Goal: Information Seeking & Learning: Check status

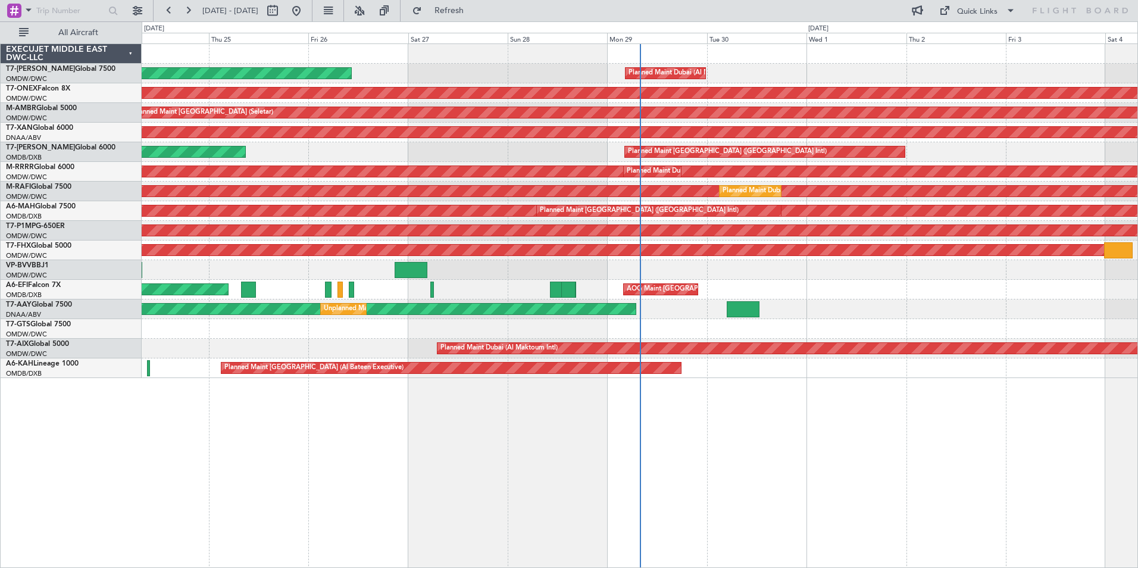
click at [255, 567] on html "[DATE] - [DATE] Refresh Quick Links All Aircraft Planned Maint [GEOGRAPHIC_DATA…" at bounding box center [569, 284] width 1138 height 568
click at [52, 8] on input "text" at bounding box center [70, 11] width 68 height 18
click at [28, 8] on span at bounding box center [28, 9] width 14 height 15
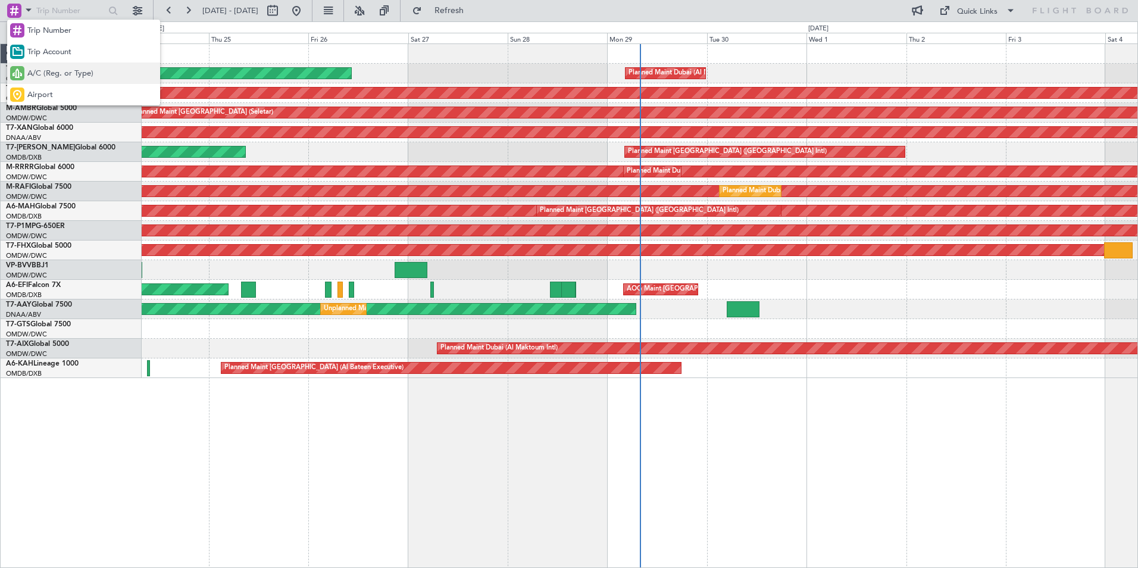
click at [101, 77] on div "A/C (Reg. or Type)" at bounding box center [83, 72] width 153 height 21
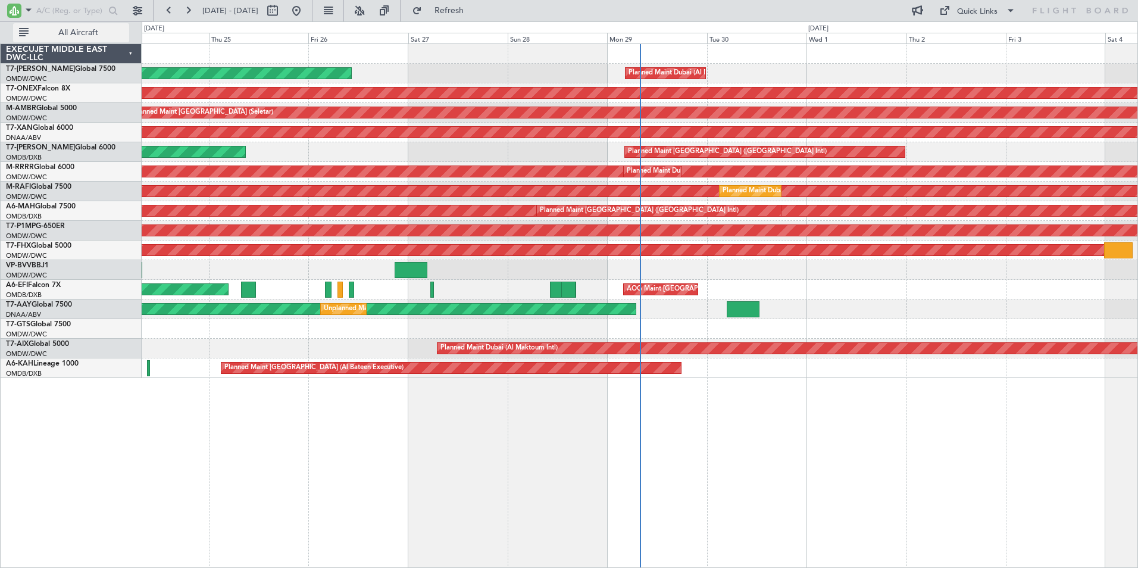
click at [74, 29] on span "All Aircraft" at bounding box center [78, 33] width 95 height 8
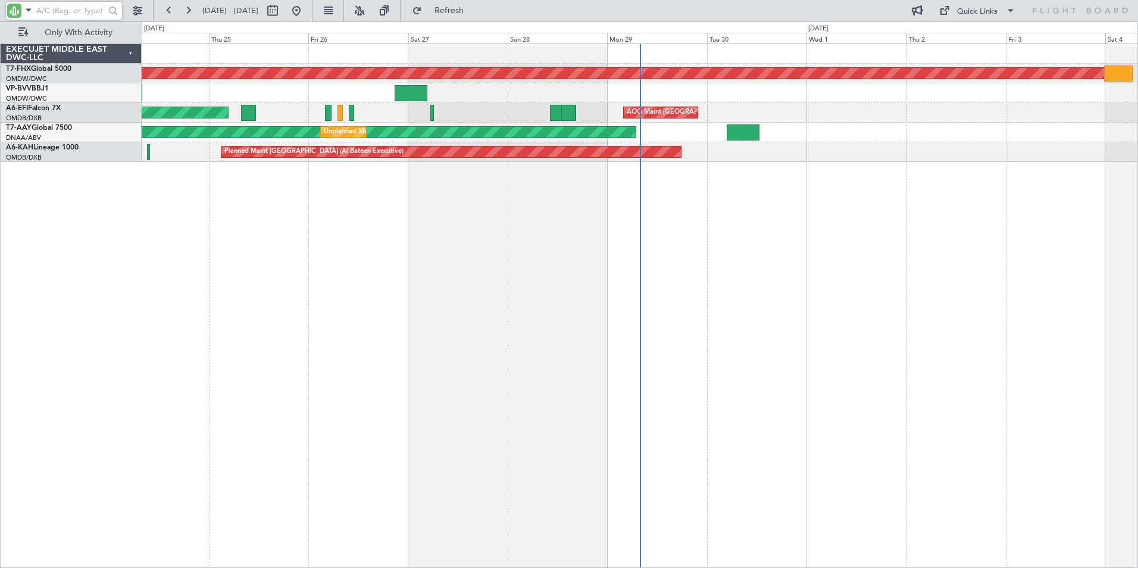
click at [59, 18] on input "text" at bounding box center [70, 11] width 68 height 18
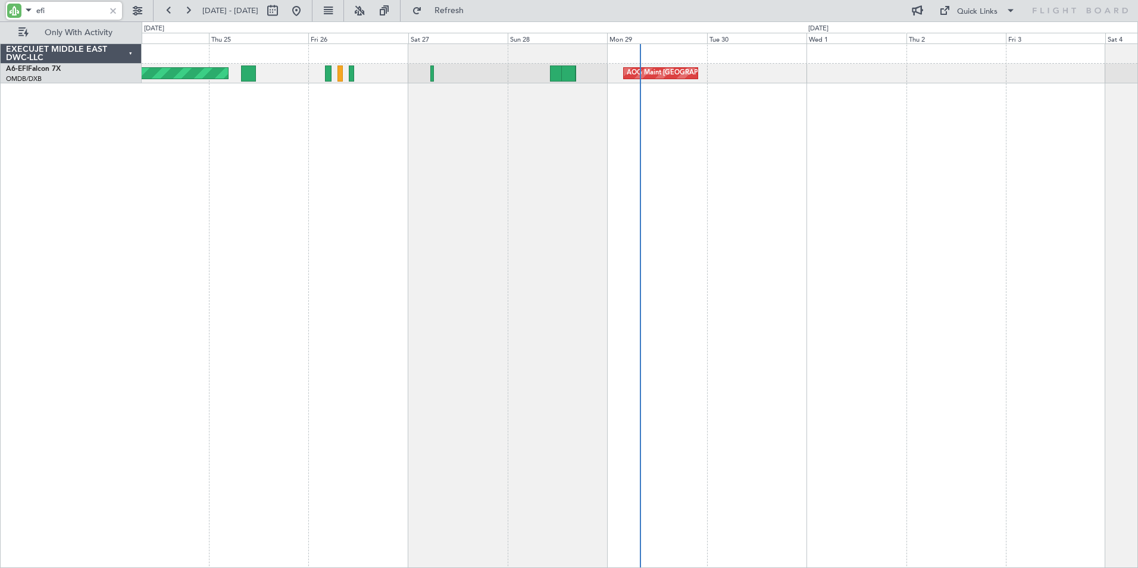
click at [575, 149] on div "AOG Maint Dubai (Dubai Intl) AOG Maint Dubai (Dubai Intl)" at bounding box center [640, 305] width 996 height 524
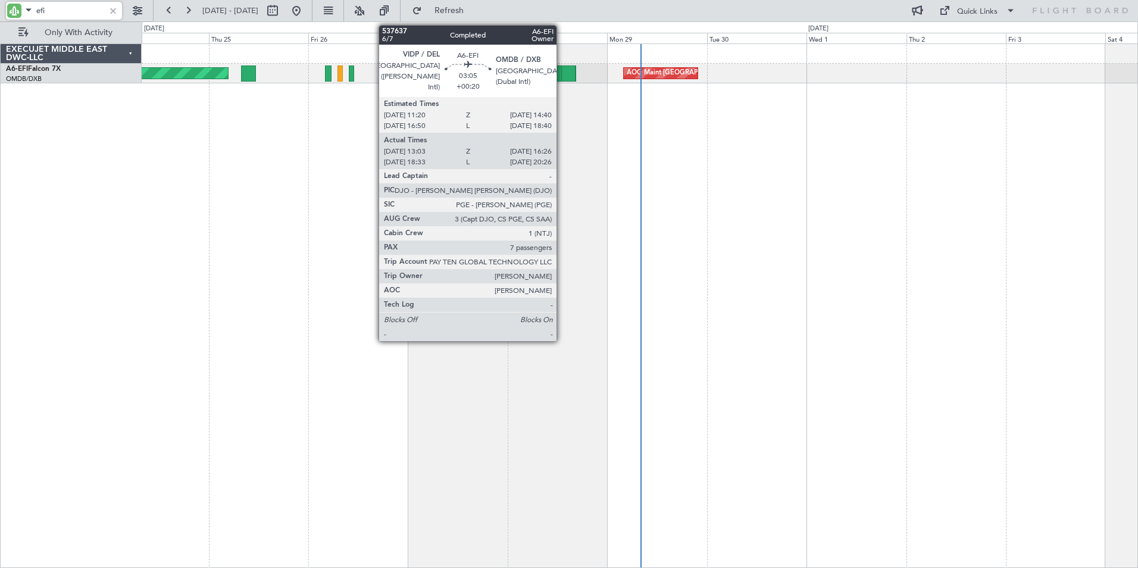
click at [562, 69] on div at bounding box center [568, 73] width 14 height 16
type input "efi"
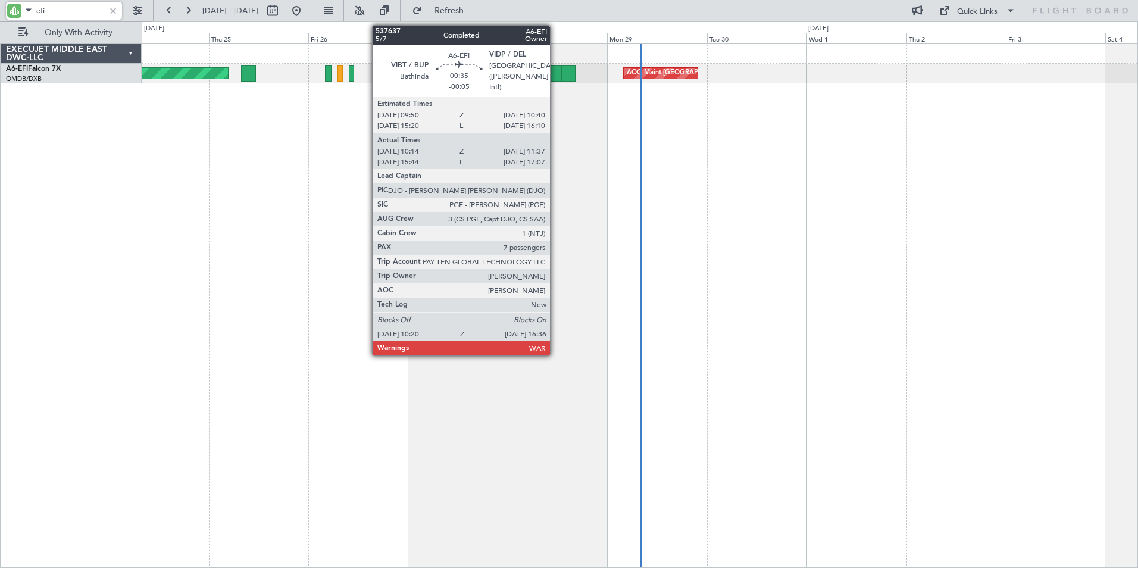
click at [555, 74] on div at bounding box center [563, 73] width 26 height 16
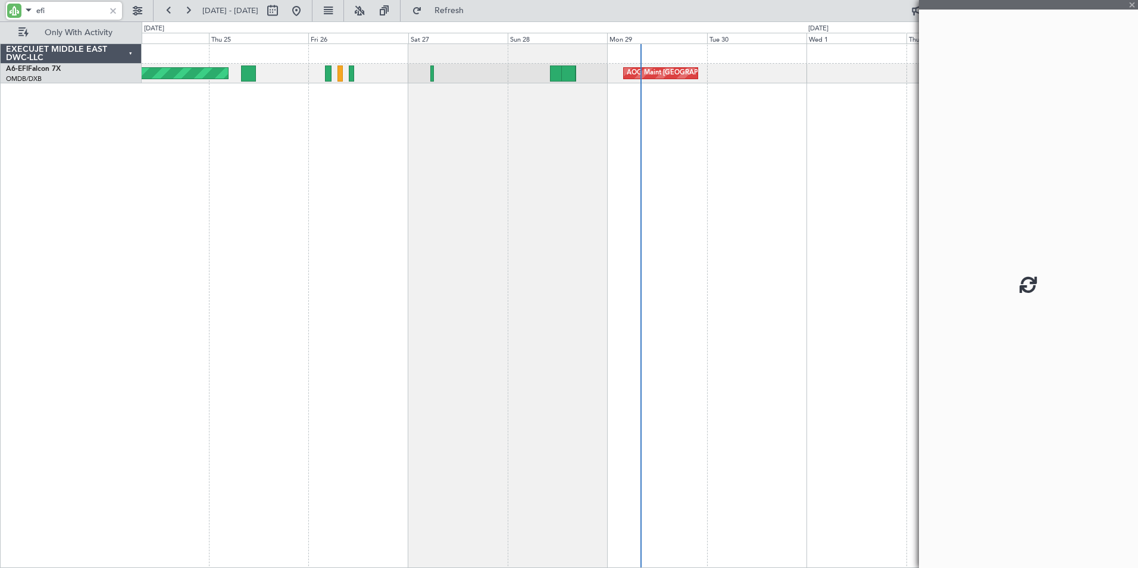
click at [555, 74] on div at bounding box center [563, 73] width 26 height 16
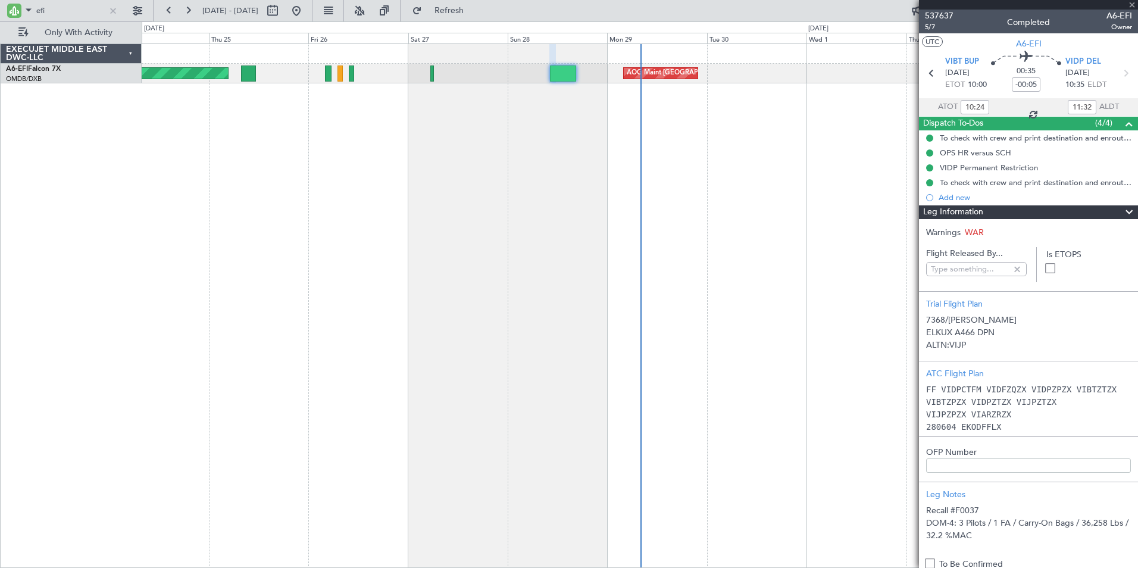
type input "Anita Mani (ANI)"
type input "7368"
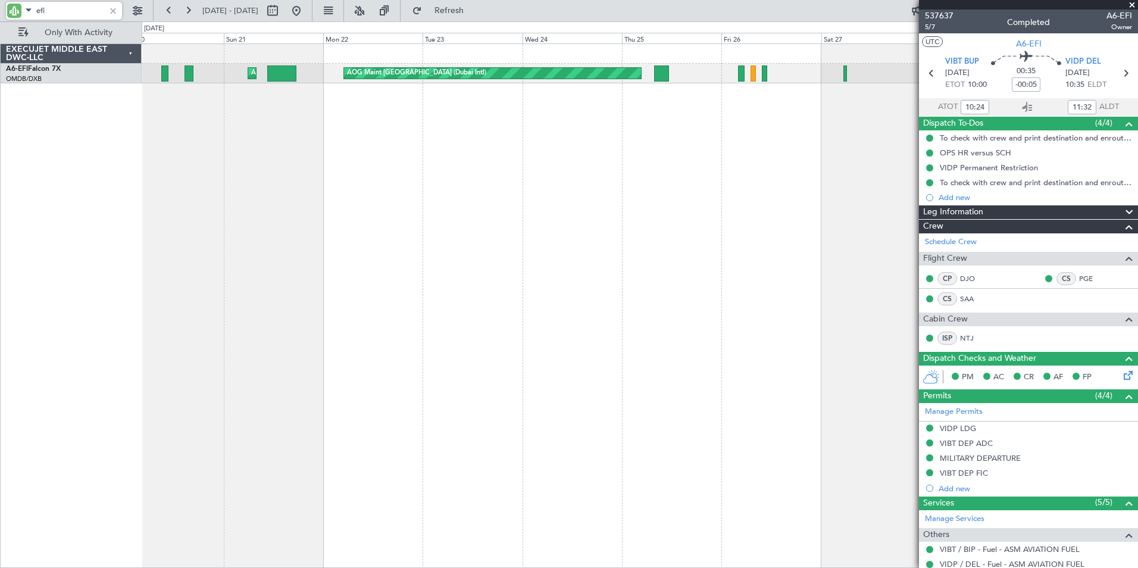
click at [754, 230] on div "AOG Maint Dubai (Dubai Intl) AOG Maint Dubai (Dubai Intl) AOG Maint" at bounding box center [640, 305] width 996 height 524
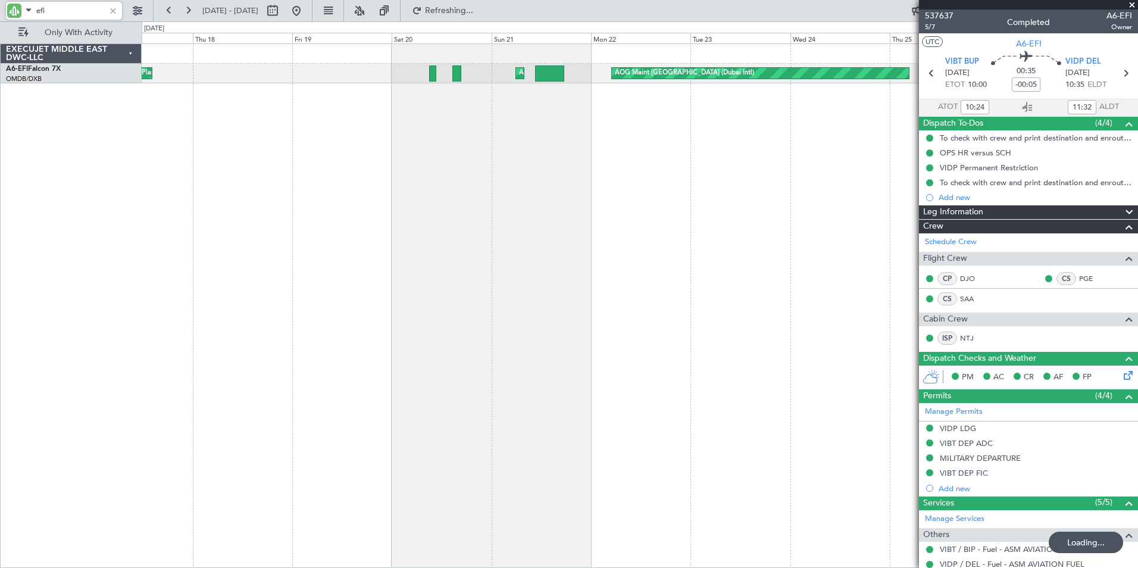
click at [478, 156] on div "AOG Maint Dubai (Dubai Intl) AOG Maint Planned Maint London (Luton) AOG Maint D…" at bounding box center [640, 305] width 996 height 524
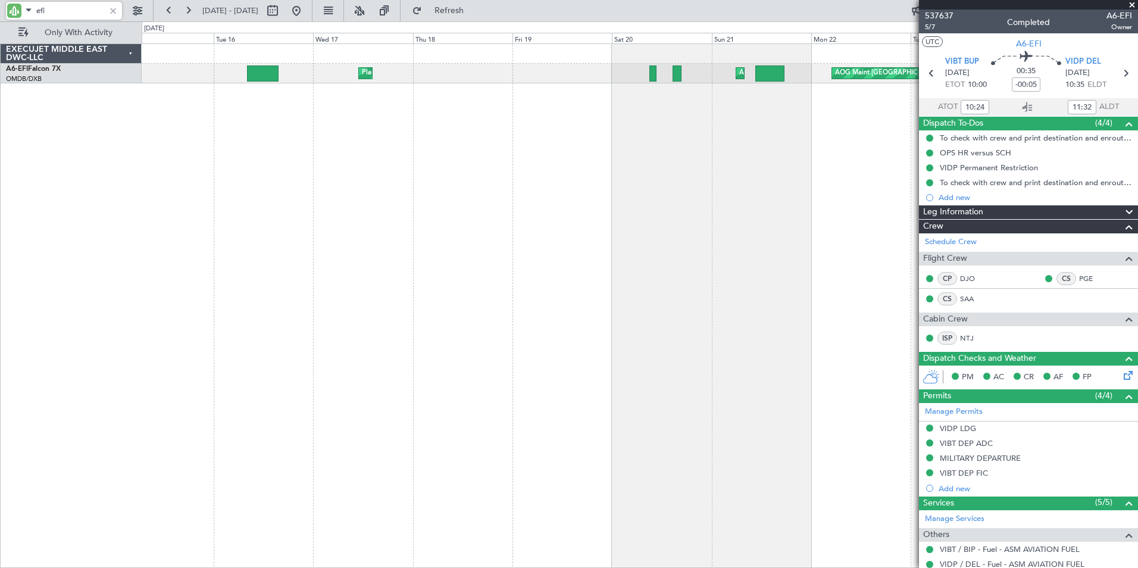
click at [560, 240] on div "Planned Maint London (Luton) AOG Maint AOG Maint Dubai (Dubai Intl)" at bounding box center [640, 305] width 996 height 524
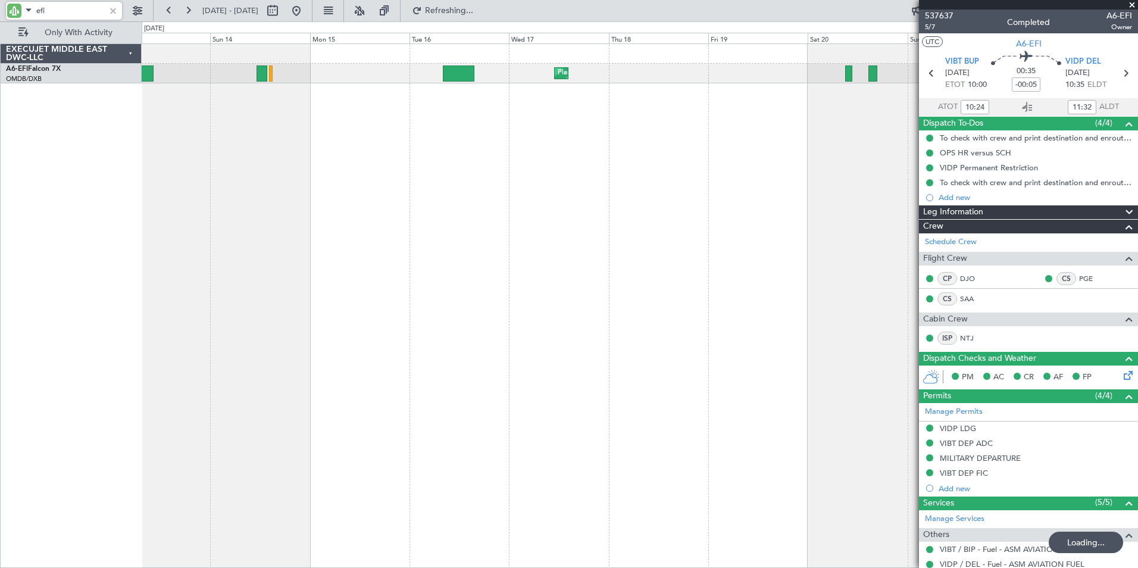
click at [415, 233] on div "Planned Maint London (Luton) AOG Maint AOG Maint Dubai (Dubai Intl) Planned Mai…" at bounding box center [640, 305] width 996 height 524
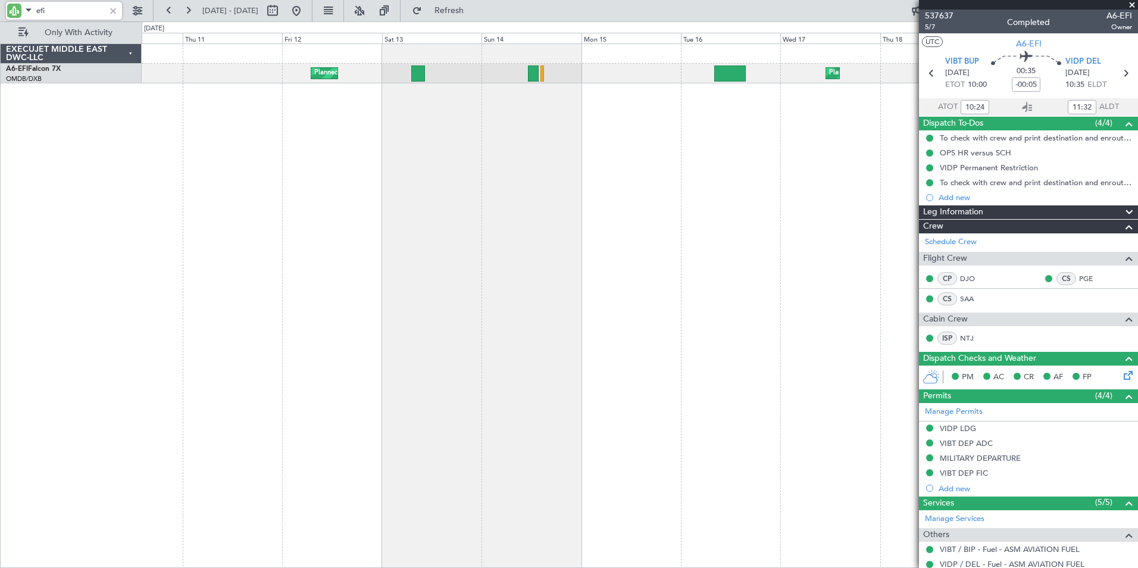
click at [622, 277] on div "Planned Maint London (Luton) Planned Maint Dubai (Al Maktoum Intl) AOG Maint AO…" at bounding box center [640, 305] width 996 height 524
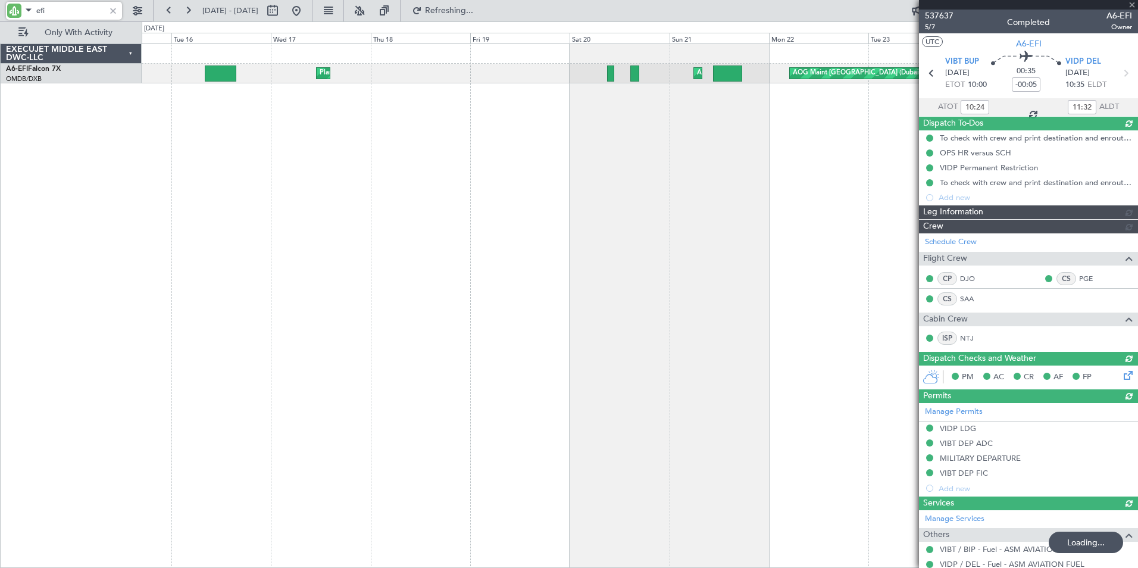
click at [80, 224] on div "Planned Maint London (Luton) AOG Maint AOG Maint Dubai (Dubai Intl) EXECUJET MI…" at bounding box center [569, 294] width 1138 height 546
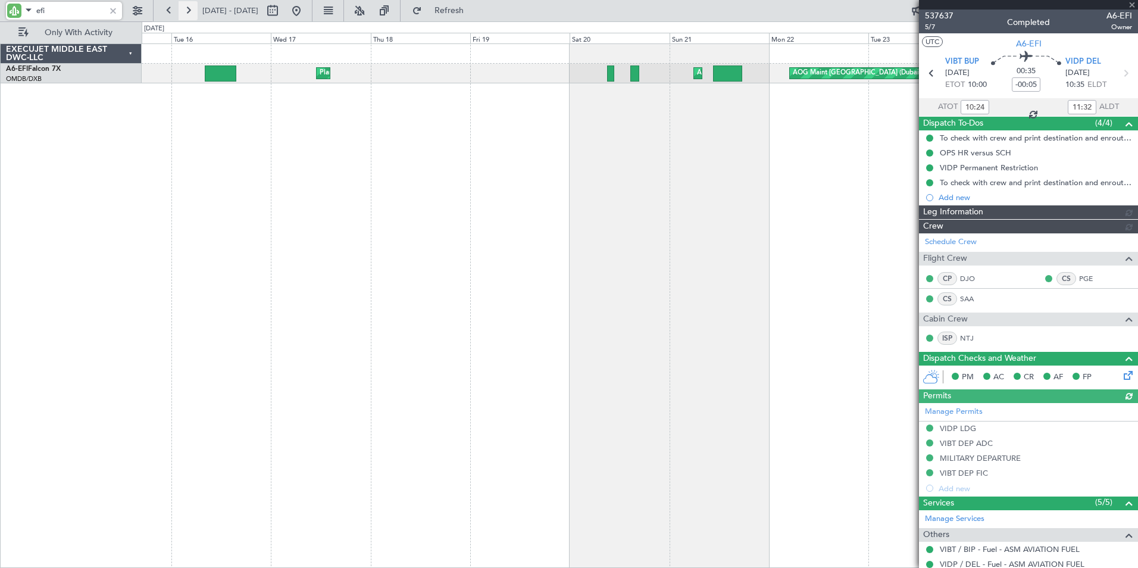
type input "Anita Mani (ANI)"
type input "7368"
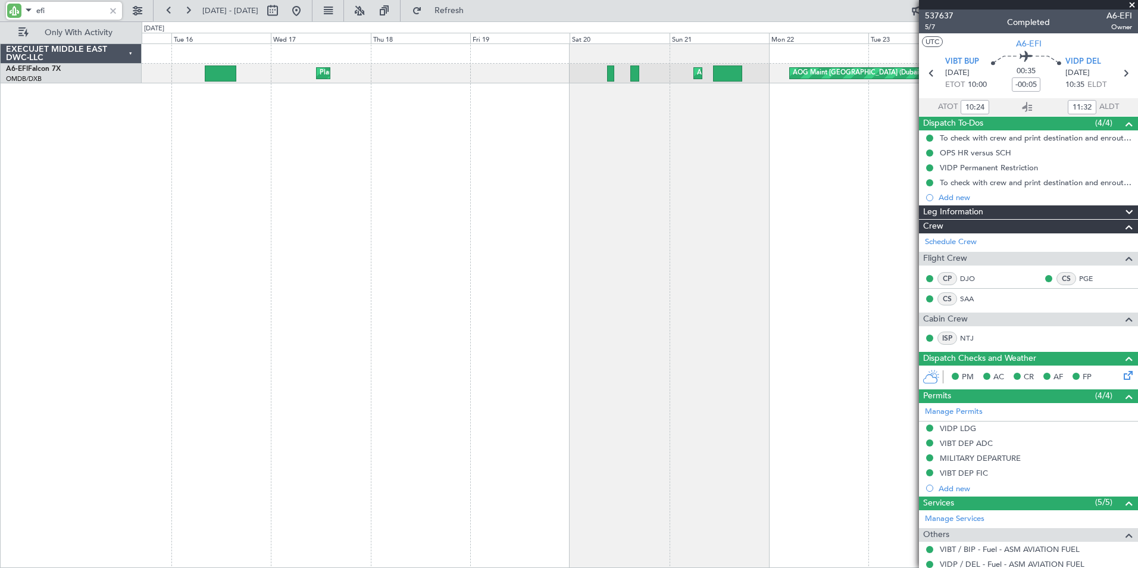
click at [1133, 5] on span at bounding box center [1132, 5] width 12 height 11
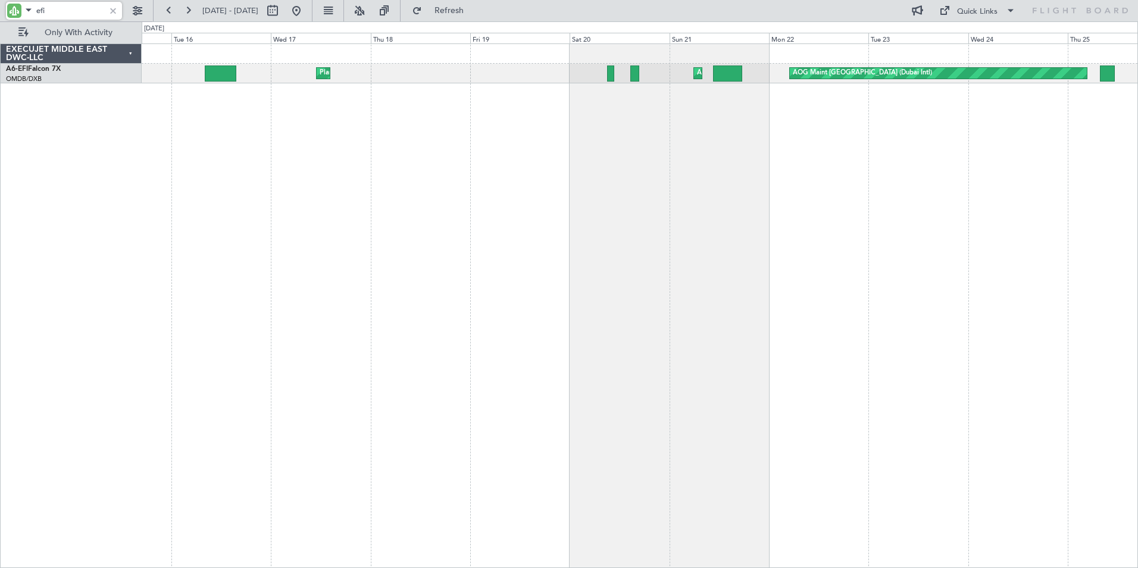
type input "0"
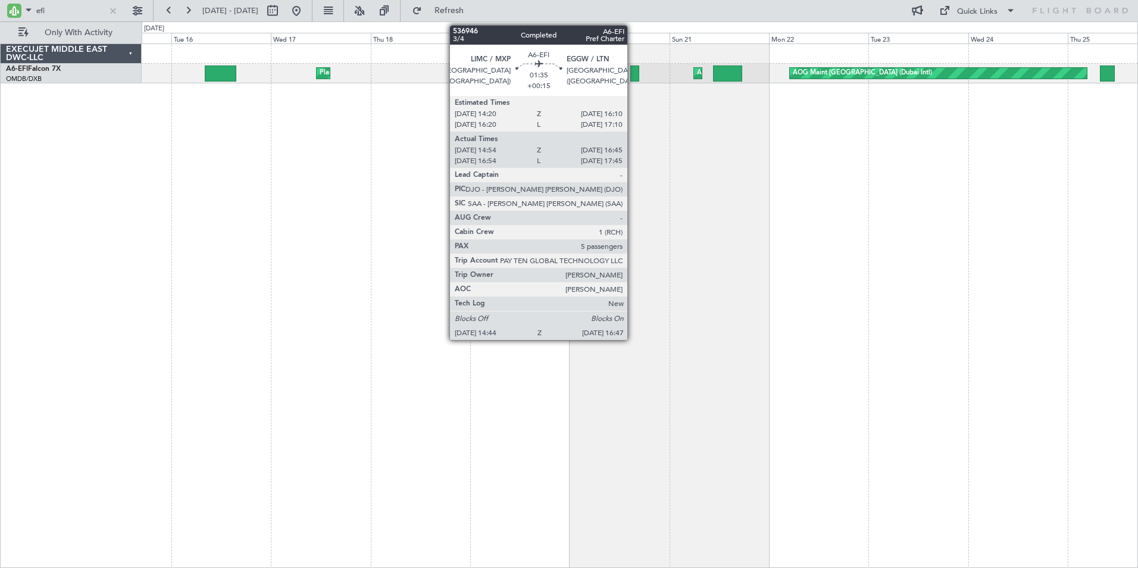
click at [632, 71] on div at bounding box center [634, 73] width 9 height 16
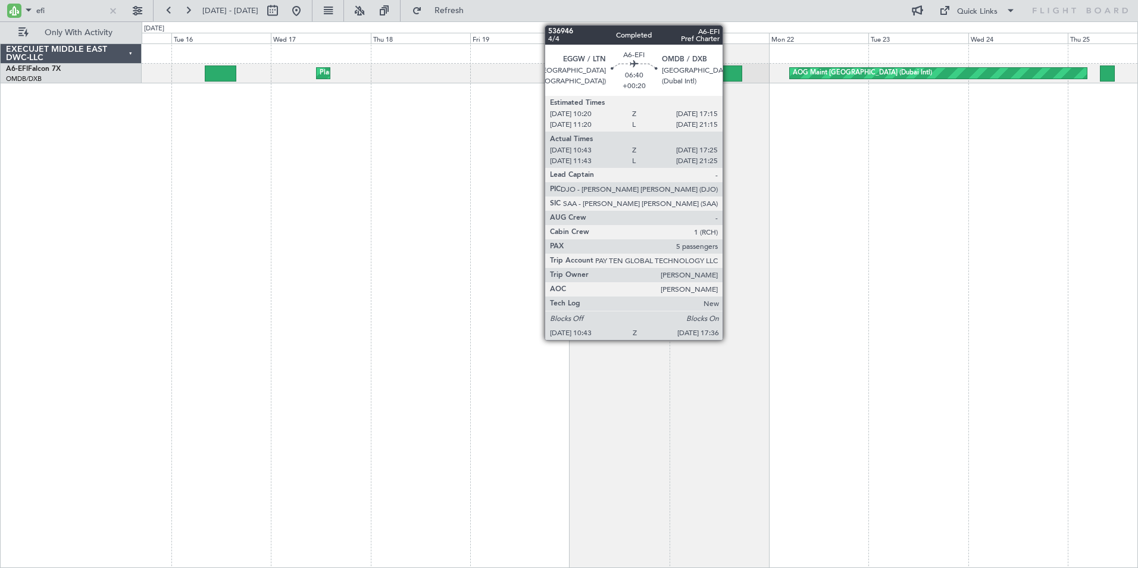
click at [728, 73] on div at bounding box center [727, 73] width 29 height 16
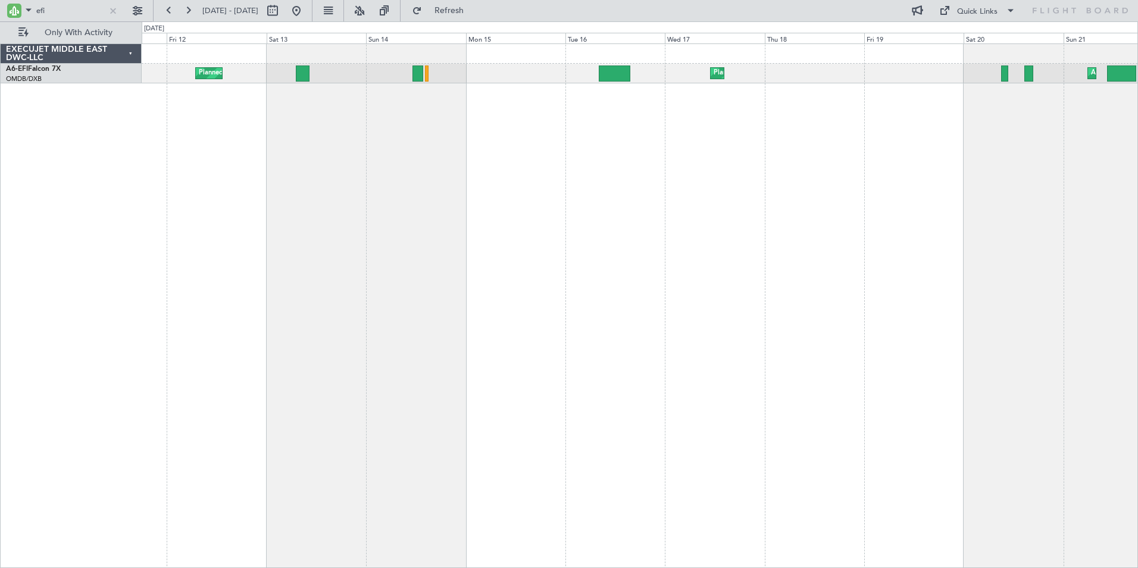
click at [731, 236] on div "Planned Maint London (Luton) AOG Maint Planned Maint Dubai (Al Maktoum Intl) AO…" at bounding box center [640, 305] width 996 height 524
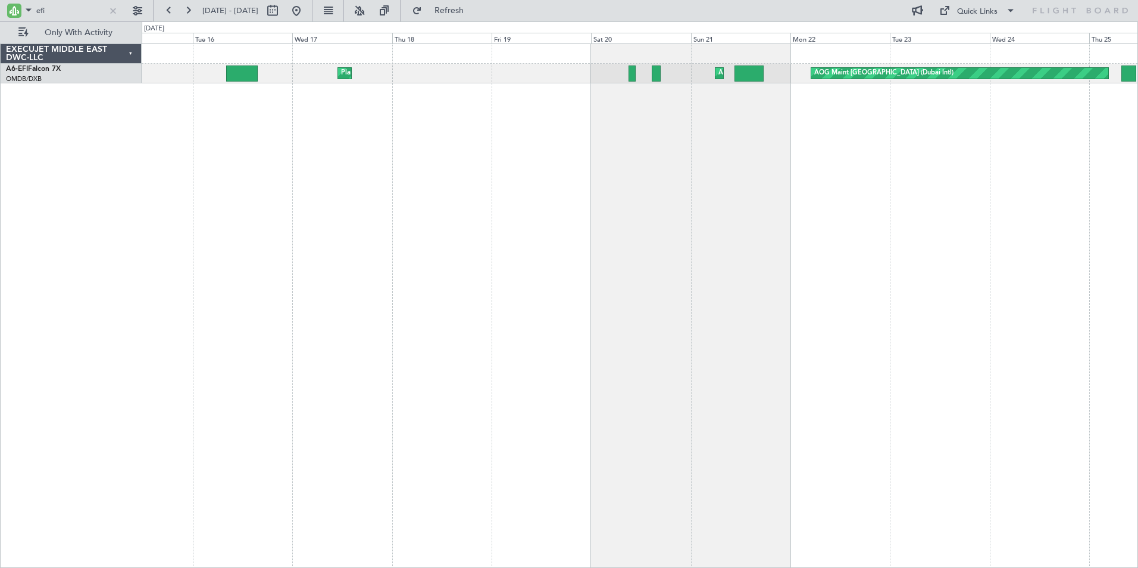
click at [572, 312] on div "Planned Maint London (Luton) AOG Maint AOG Maint Dubai (Dubai Intl)" at bounding box center [640, 305] width 996 height 524
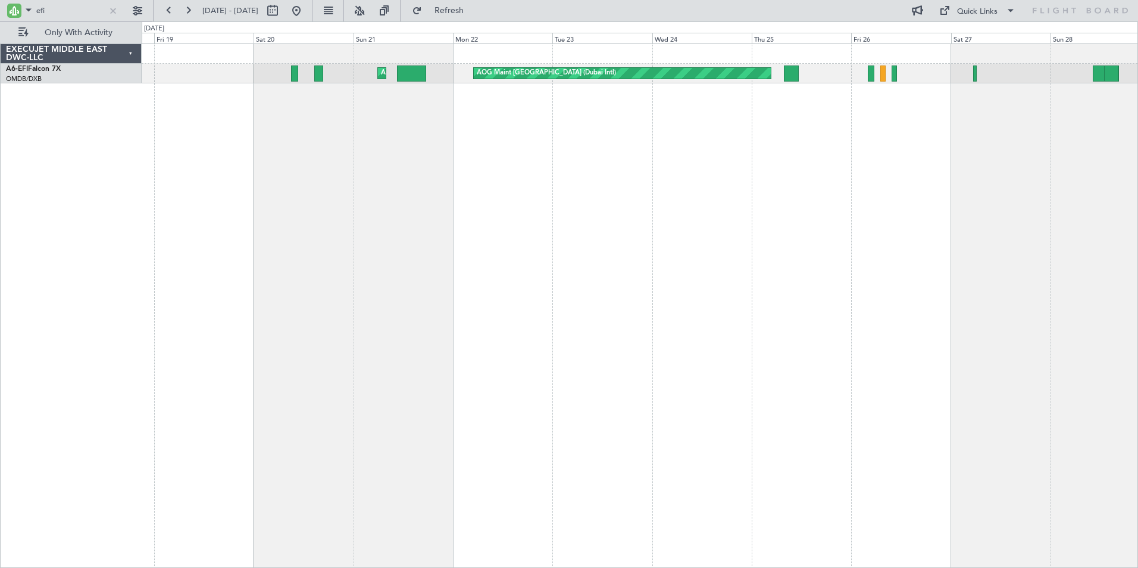
click at [722, 275] on div "AOG Maint AOG Maint Dubai (Dubai Intl) Planned Maint London (Luton) AOG Maint D…" at bounding box center [640, 305] width 996 height 524
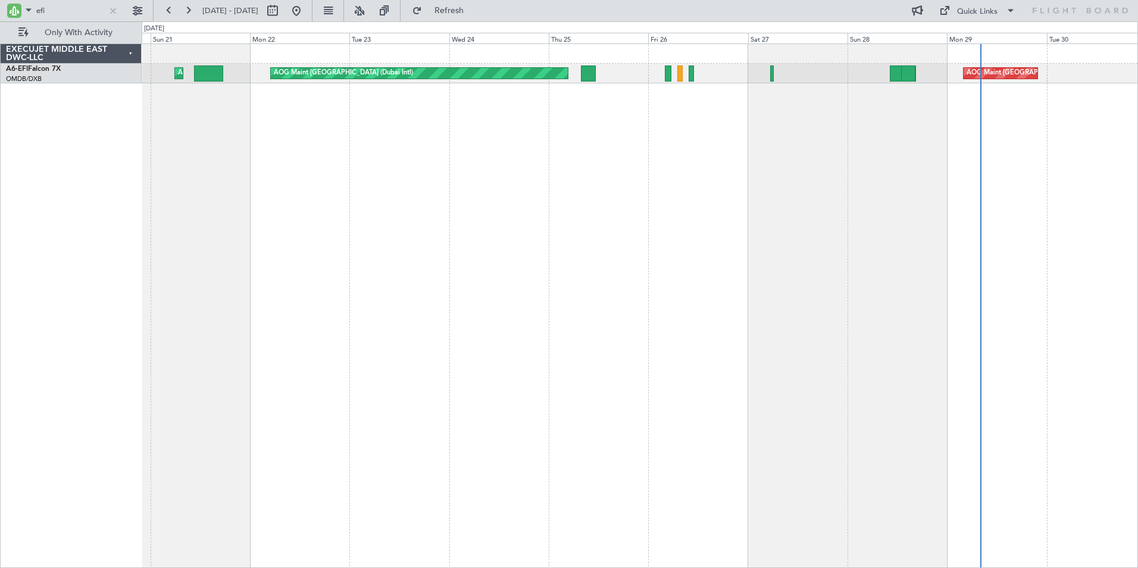
click at [760, 240] on div "AOG Maint AOG Maint Dubai (Dubai Intl) AOG Maint Dubai (Dubai Intl)" at bounding box center [640, 305] width 996 height 524
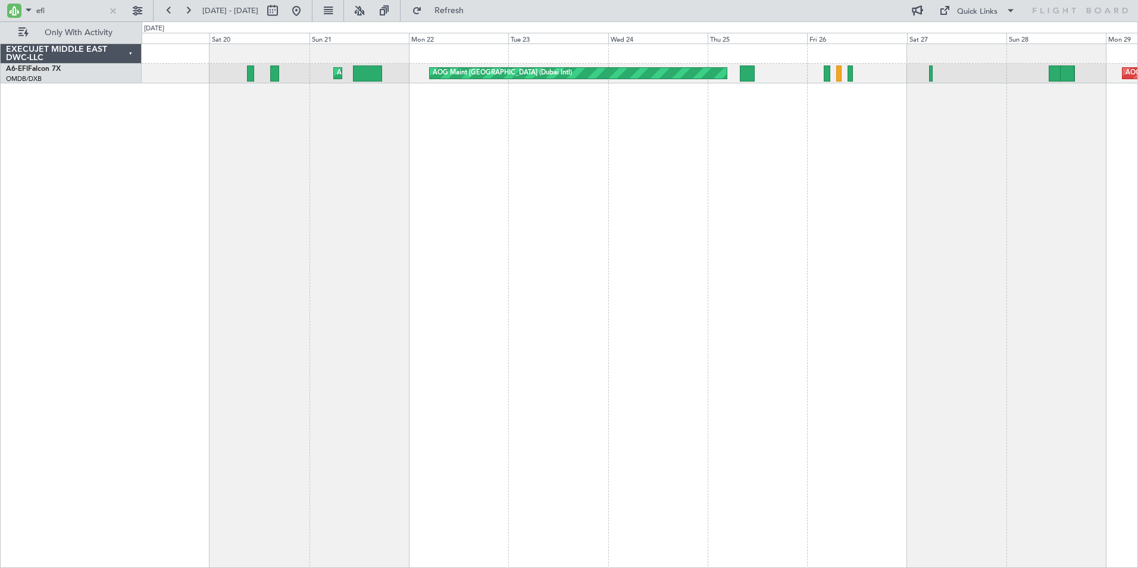
click at [527, 207] on div "AOG Maint AOG Maint Dubai (Dubai Intl) AOG Maint Dubai (Dubai Intl) Planned Mai…" at bounding box center [640, 305] width 996 height 524
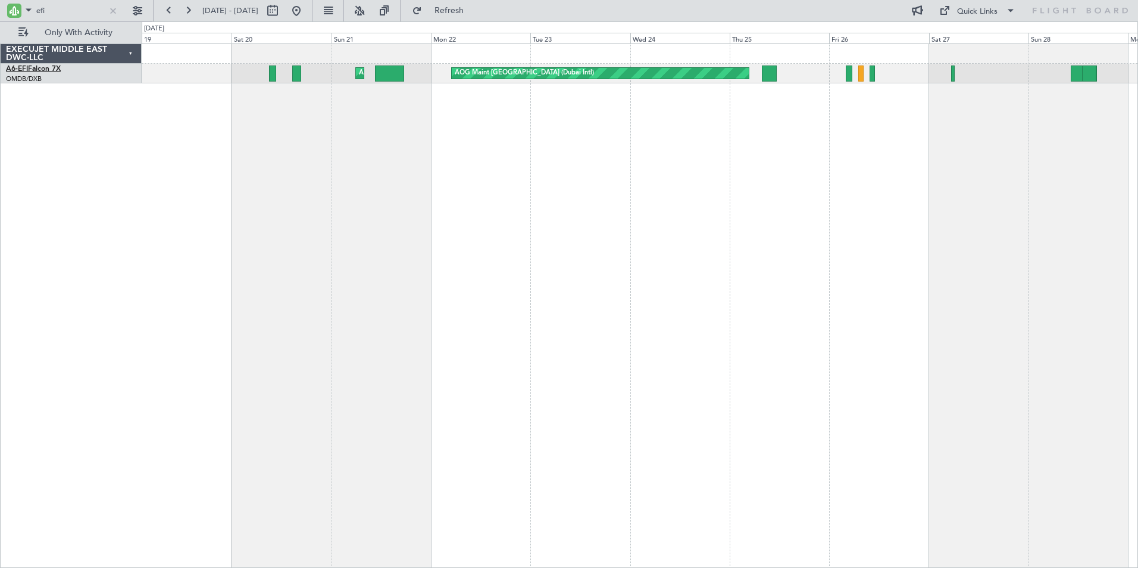
click at [20, 70] on span "A6-EFI" at bounding box center [17, 68] width 22 height 7
